Goal: Task Accomplishment & Management: Manage account settings

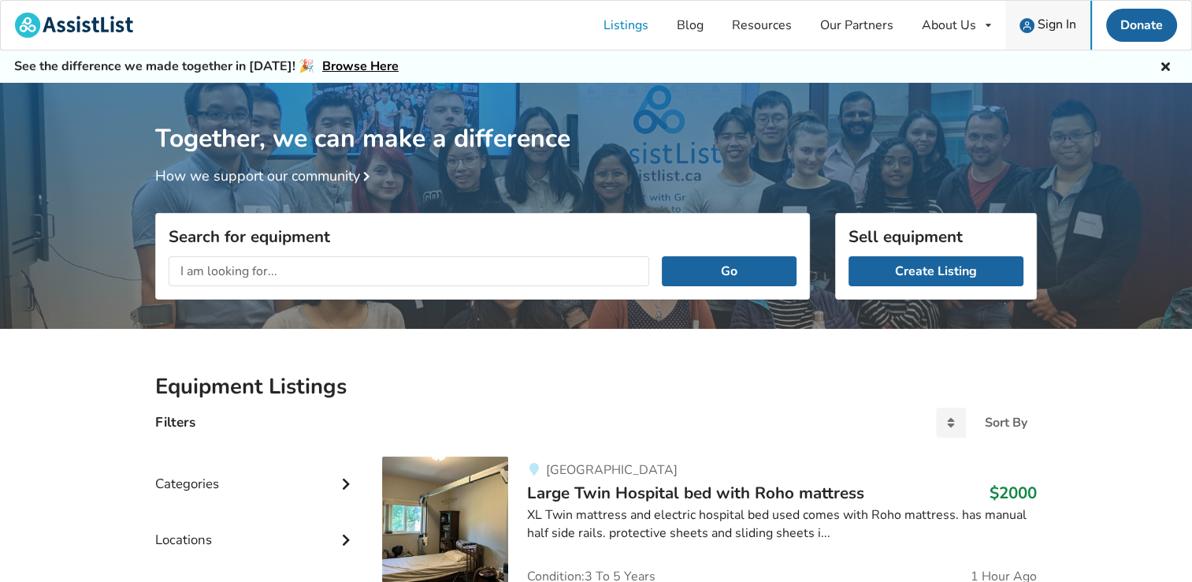
click at [1025, 12] on link "Sign In" at bounding box center [1048, 25] width 85 height 49
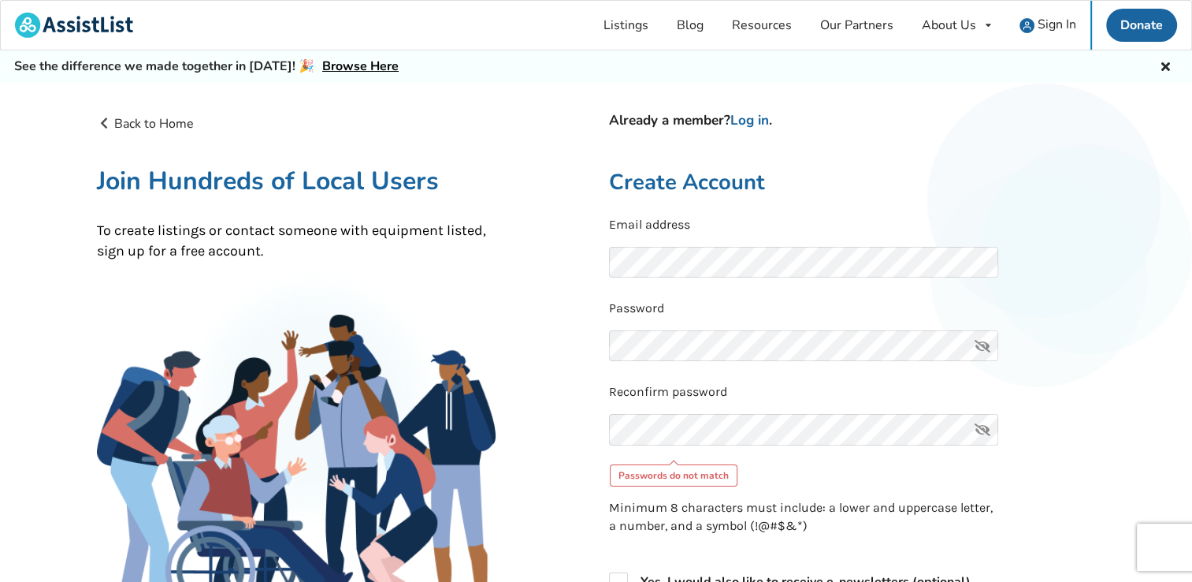
click at [685, 409] on div "Reconfirm password Passwords do not match" at bounding box center [852, 434] width 487 height 102
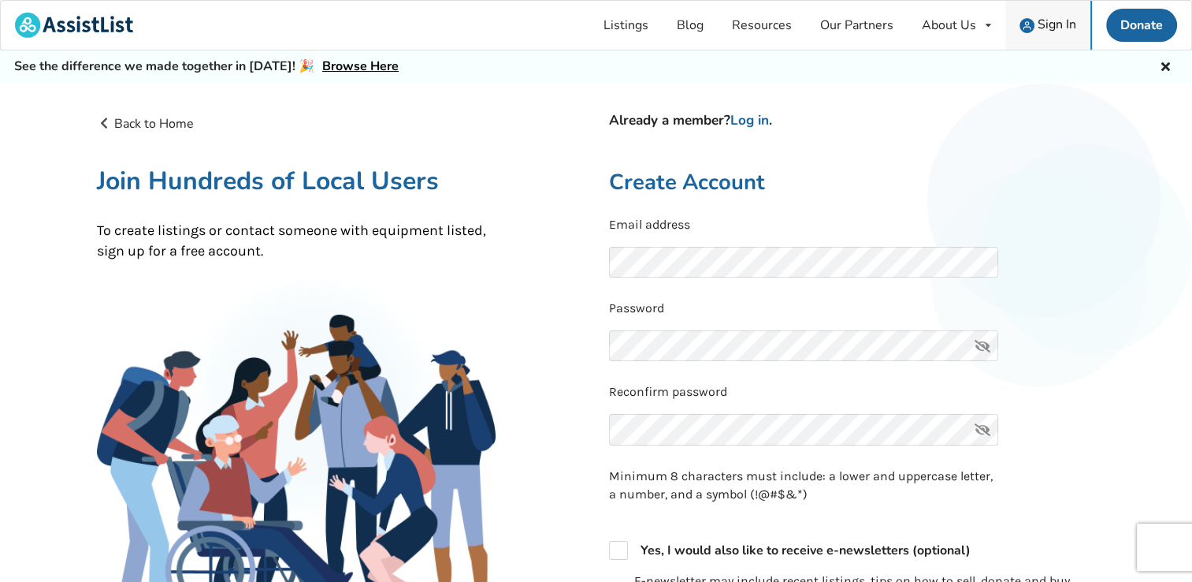
click at [1051, 20] on span "Sign In" at bounding box center [1057, 24] width 39 height 17
click at [753, 117] on link "Log in" at bounding box center [750, 120] width 39 height 18
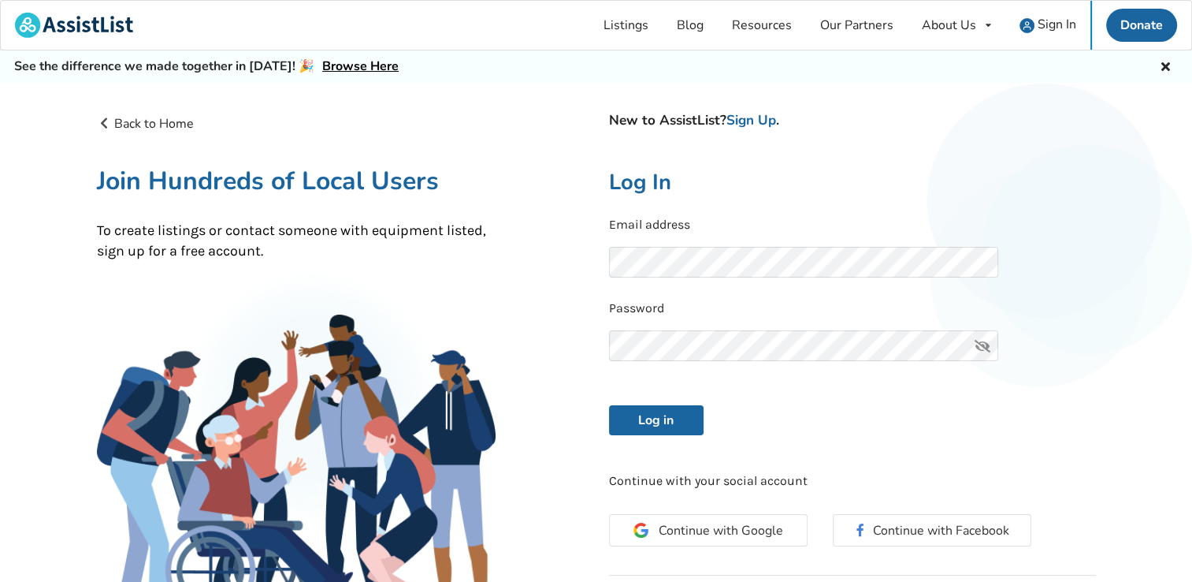
drag, startPoint x: 761, startPoint y: 292, endPoint x: 766, endPoint y: 279, distance: 13.5
click at [761, 292] on form "Email address Password Log in" at bounding box center [852, 326] width 487 height 220
click at [609, 405] on button "Log in" at bounding box center [656, 420] width 95 height 30
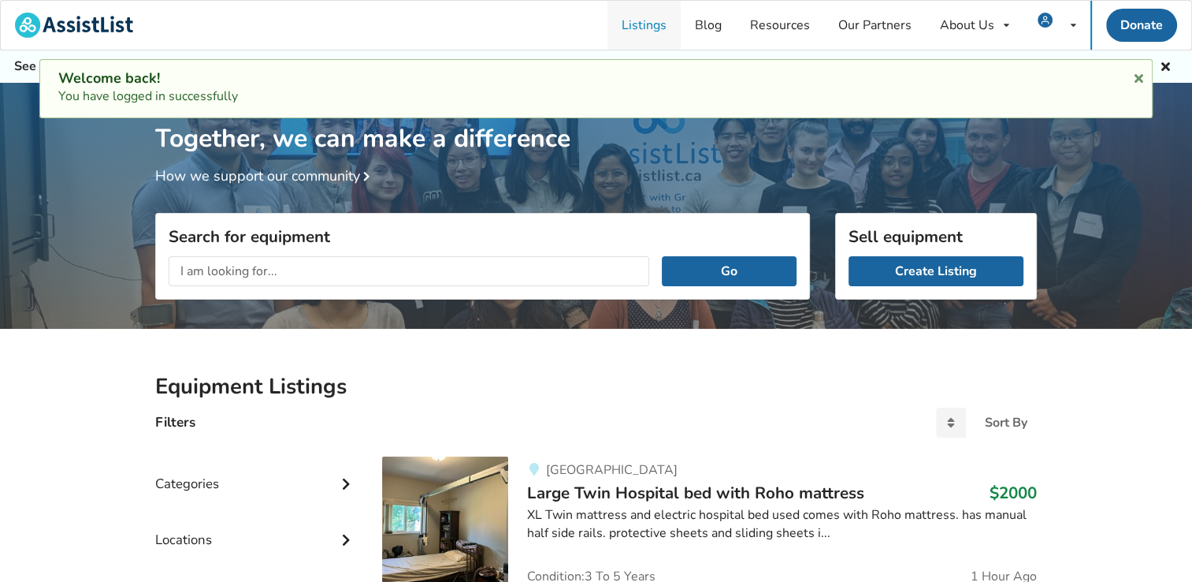
click at [626, 31] on link "Listings" at bounding box center [644, 25] width 73 height 49
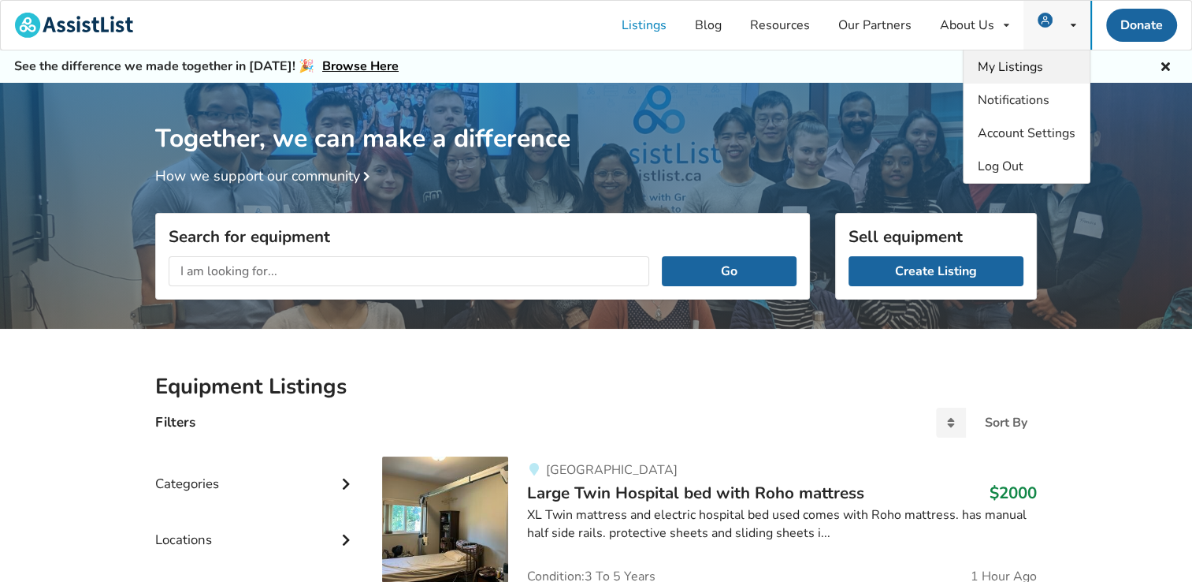
click at [1035, 65] on span "My Listings" at bounding box center [1010, 66] width 65 height 17
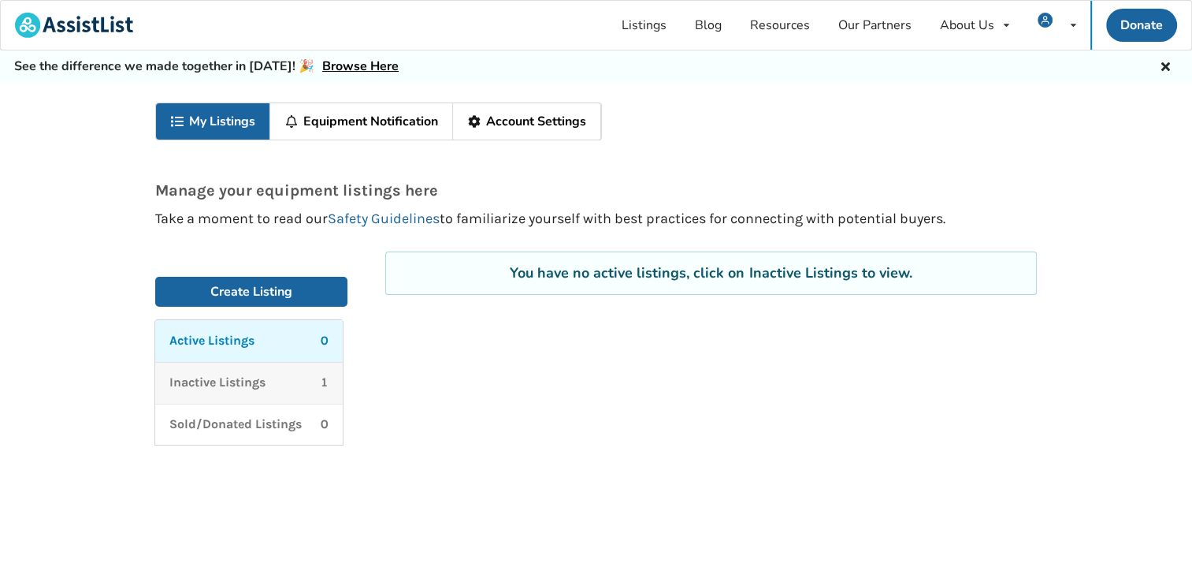
click at [284, 381] on div "Inactive Listings 1" at bounding box center [248, 383] width 159 height 18
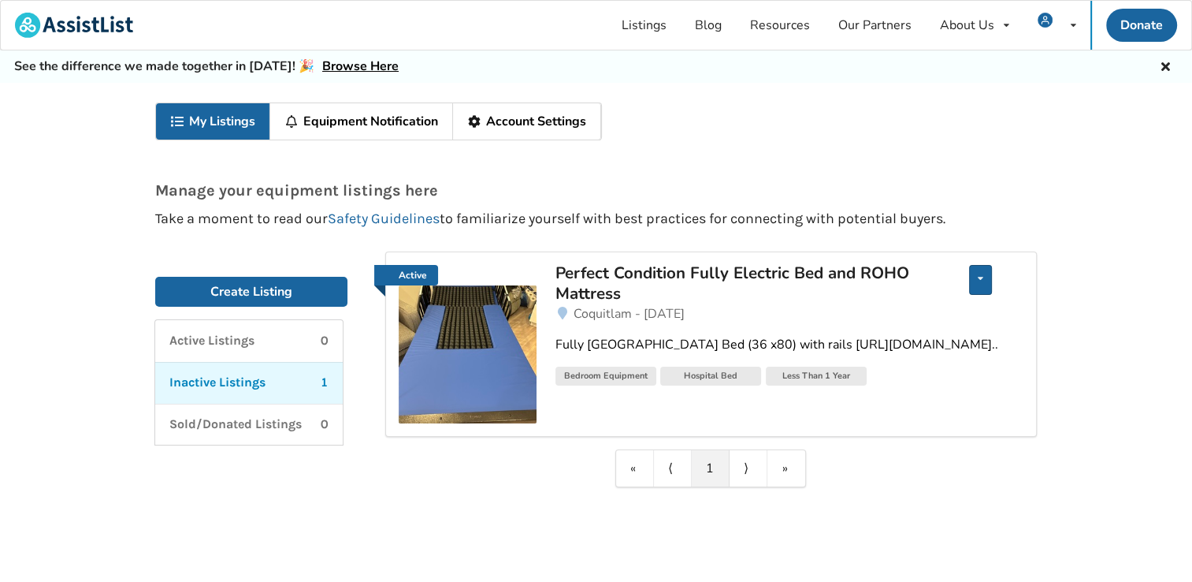
click at [983, 278] on icon at bounding box center [981, 277] width 6 height 9
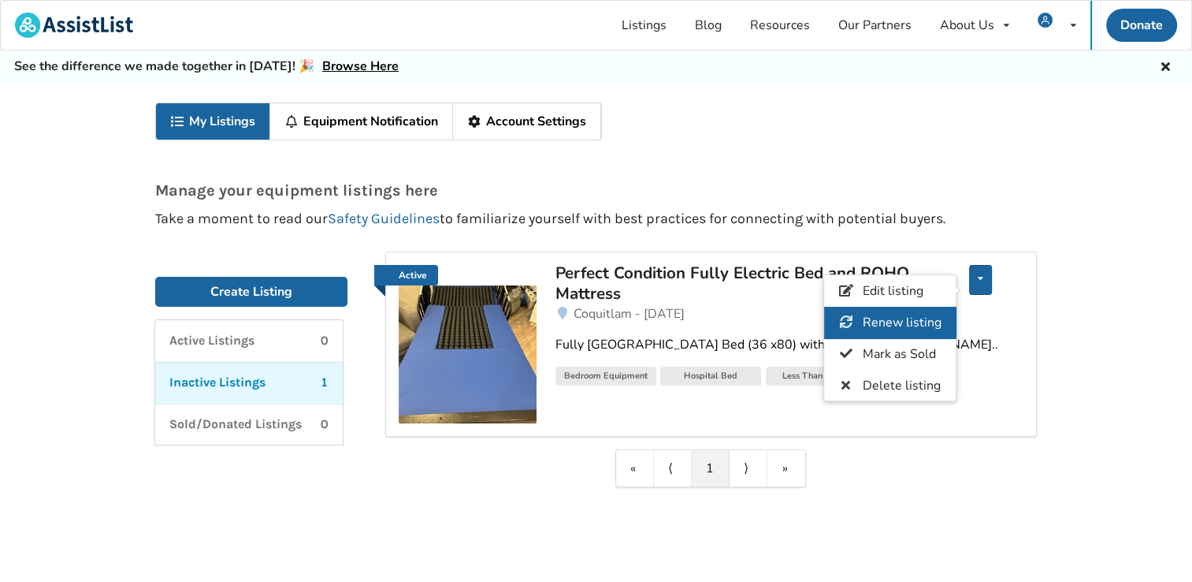
click at [917, 319] on span "Renew listing" at bounding box center [902, 322] width 79 height 17
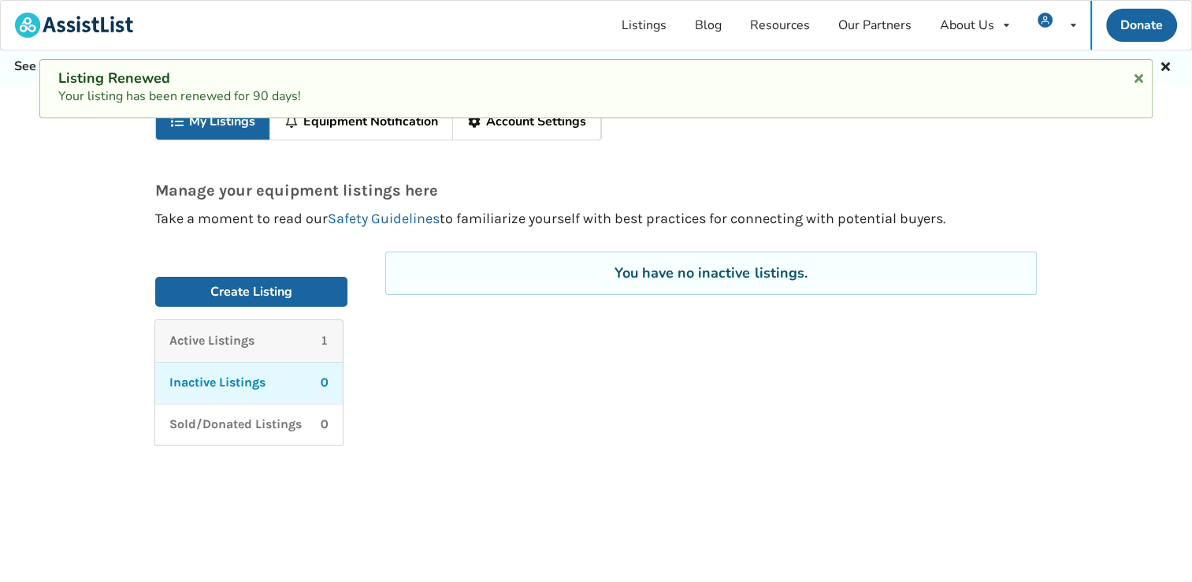
click at [266, 333] on div "Active Listings 1" at bounding box center [248, 341] width 159 height 18
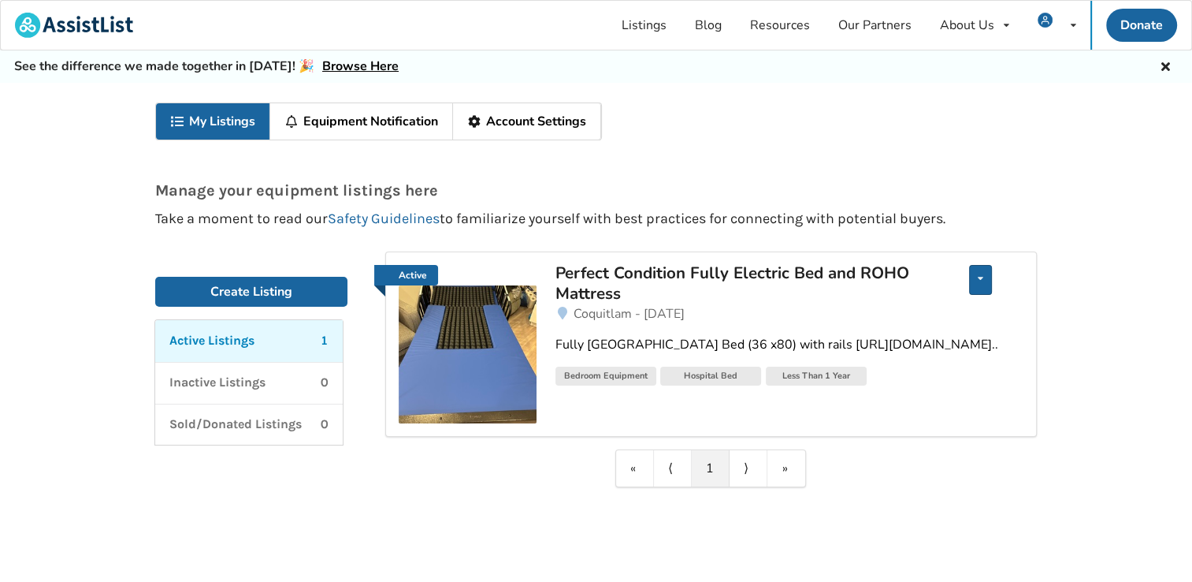
click at [983, 289] on div "Edit listing Renew listing Mark as Sold Delete listing" at bounding box center [980, 280] width 23 height 30
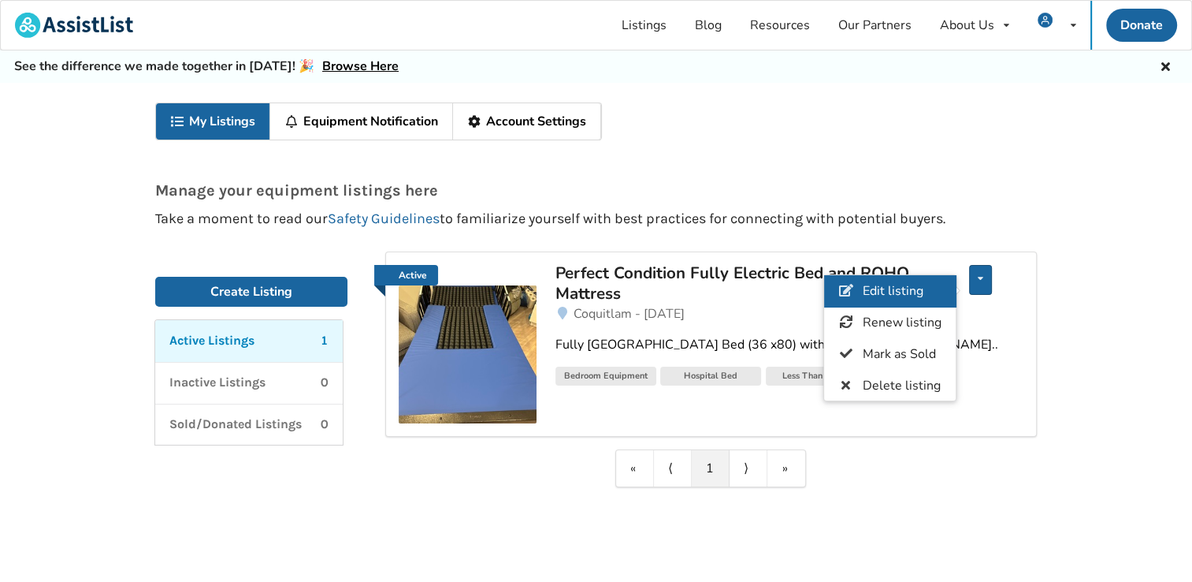
click at [905, 299] on link "Edit listing" at bounding box center [890, 291] width 132 height 32
